Goal: Information Seeking & Learning: Learn about a topic

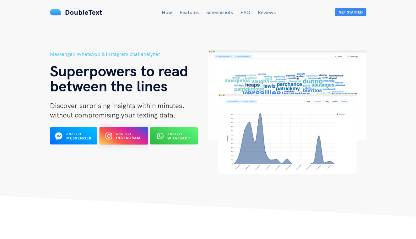
click at [128, 129] on button "Analyze Instagram" at bounding box center [123, 136] width 49 height 18
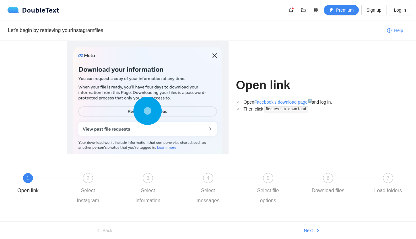
scroll to position [25, 0]
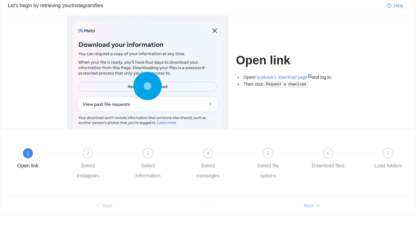
click at [307, 204] on span "Next" at bounding box center [308, 205] width 9 height 7
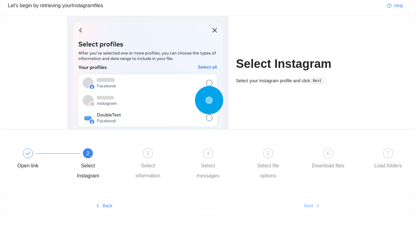
click at [307, 204] on span "Next" at bounding box center [308, 205] width 9 height 7
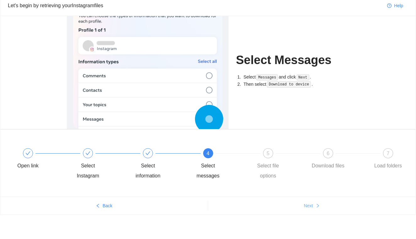
click at [307, 204] on span "Next" at bounding box center [308, 205] width 9 height 7
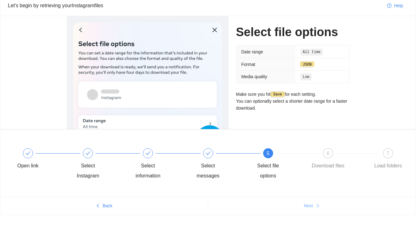
click at [307, 204] on span "Next" at bounding box center [308, 205] width 9 height 7
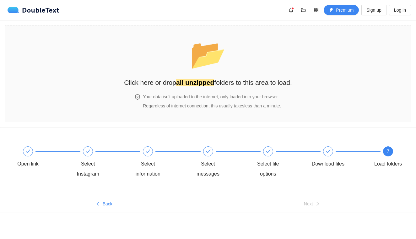
scroll to position [0, 0]
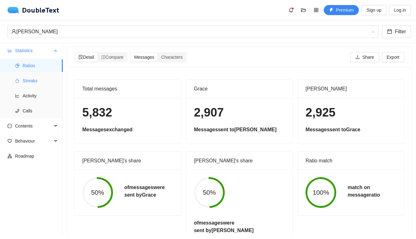
click at [32, 79] on span "Streaks" at bounding box center [40, 80] width 35 height 13
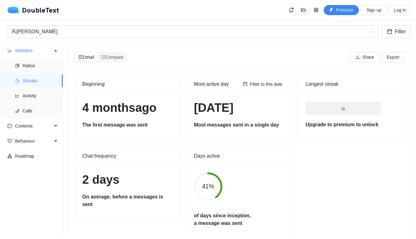
scroll to position [13, 0]
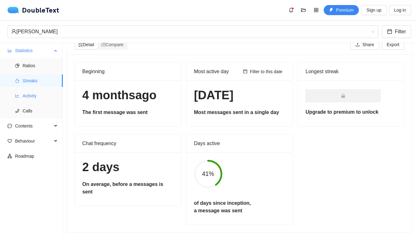
click at [25, 89] on span "Activity" at bounding box center [40, 95] width 35 height 13
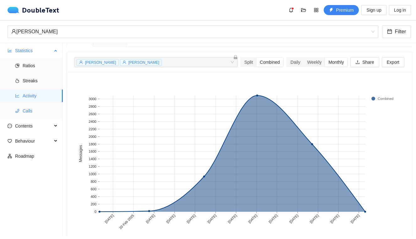
click at [31, 110] on span "Calls" at bounding box center [40, 110] width 35 height 13
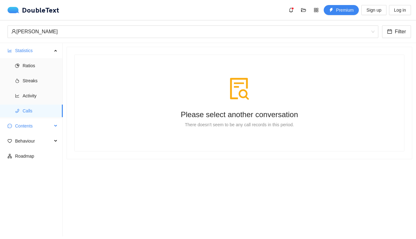
click at [30, 122] on span "Contents" at bounding box center [33, 126] width 37 height 13
click at [25, 179] on ul "Statistics Ratios Streaks Activity Calls Contents Word Cloud Emojis Links Behav…" at bounding box center [31, 139] width 63 height 193
click at [25, 182] on span "Behaviour" at bounding box center [33, 186] width 37 height 13
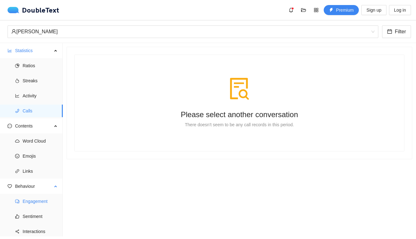
click at [30, 205] on span "Engagement" at bounding box center [40, 201] width 35 height 13
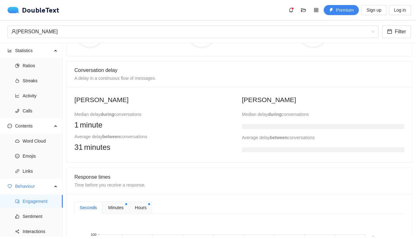
scroll to position [123, 0]
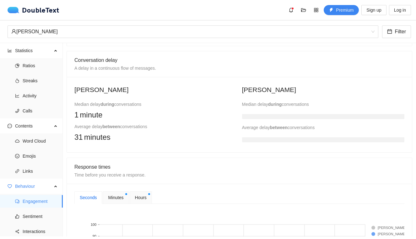
click at [115, 125] on b "between" at bounding box center [111, 126] width 18 height 5
click at [141, 125] on div "Average delay between conversations" at bounding box center [155, 126] width 163 height 7
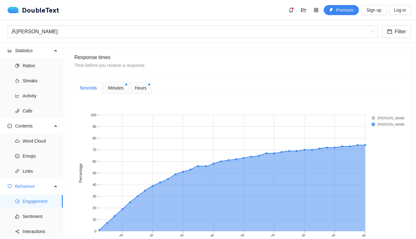
scroll to position [233, 0]
click at [115, 88] on span "Minutes" at bounding box center [115, 87] width 15 height 7
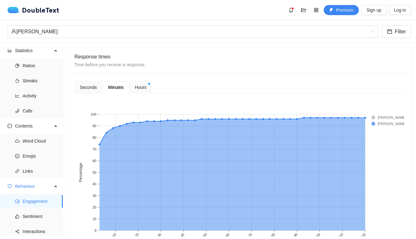
click at [137, 89] on span "Hours" at bounding box center [141, 87] width 12 height 7
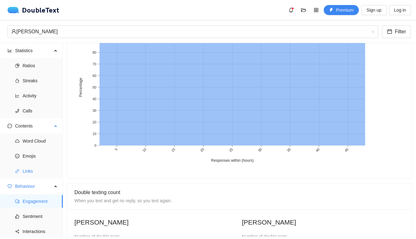
scroll to position [16, 0]
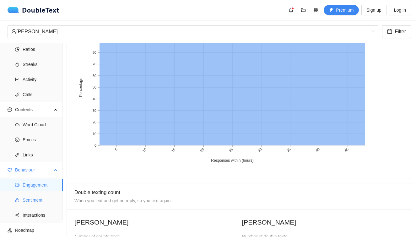
click at [28, 201] on span "Sentiment" at bounding box center [40, 200] width 35 height 13
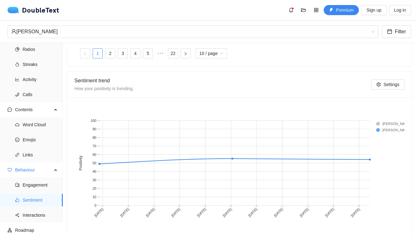
scroll to position [324, 0]
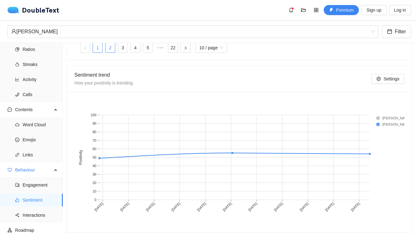
click at [112, 50] on link "2" at bounding box center [109, 47] width 9 height 9
click at [173, 48] on link "22" at bounding box center [172, 47] width 9 height 9
click at [43, 217] on span "Interactions" at bounding box center [40, 215] width 35 height 13
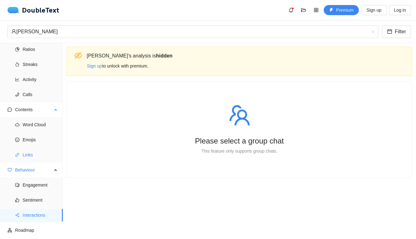
click at [37, 150] on span "Links" at bounding box center [40, 154] width 35 height 13
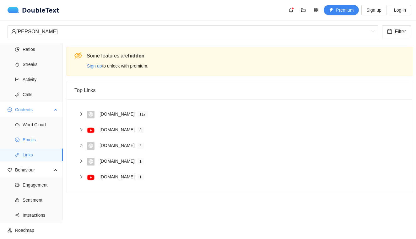
click at [38, 138] on span "Emojis" at bounding box center [40, 139] width 35 height 13
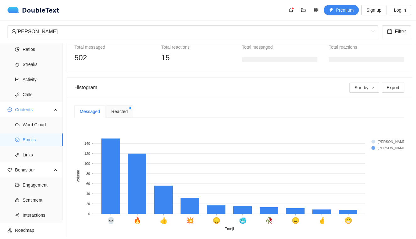
scroll to position [97, 0]
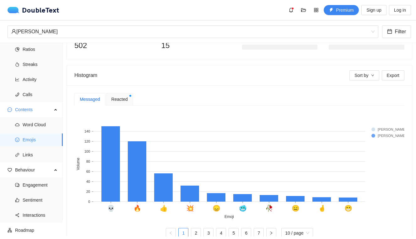
click at [123, 99] on span "Reacted" at bounding box center [119, 99] width 16 height 7
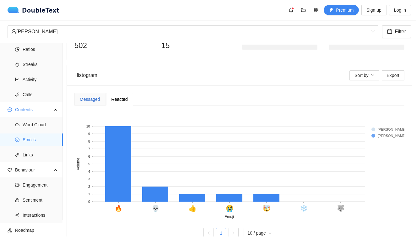
click at [95, 98] on div "Messaged" at bounding box center [90, 99] width 20 height 7
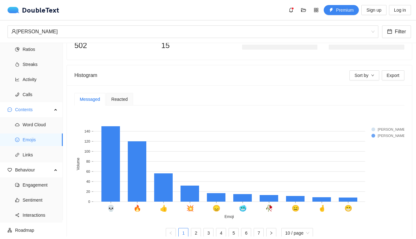
click at [372, 130] on rect at bounding box center [383, 129] width 25 height 6
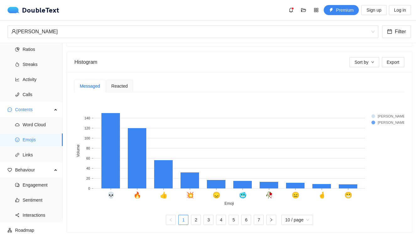
scroll to position [109, 0]
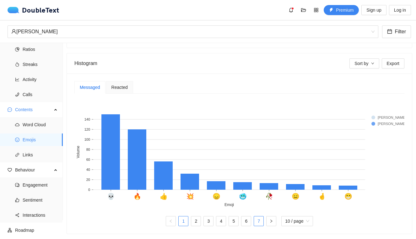
click at [260, 223] on link "7" at bounding box center [258, 220] width 9 height 9
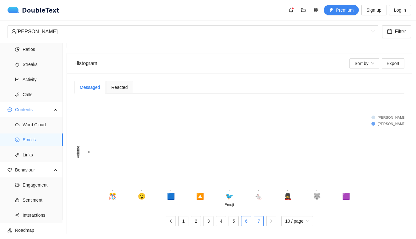
click at [250, 221] on link "6" at bounding box center [245, 220] width 9 height 9
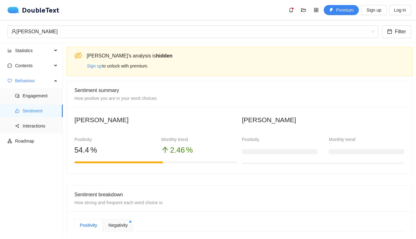
click at [111, 221] on div "Negativity" at bounding box center [118, 225] width 30 height 13
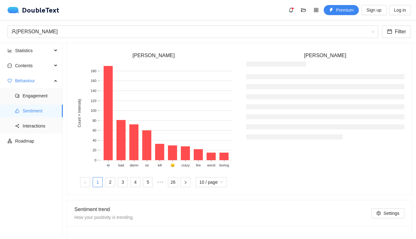
scroll to position [196, 0]
